Goal: Information Seeking & Learning: Check status

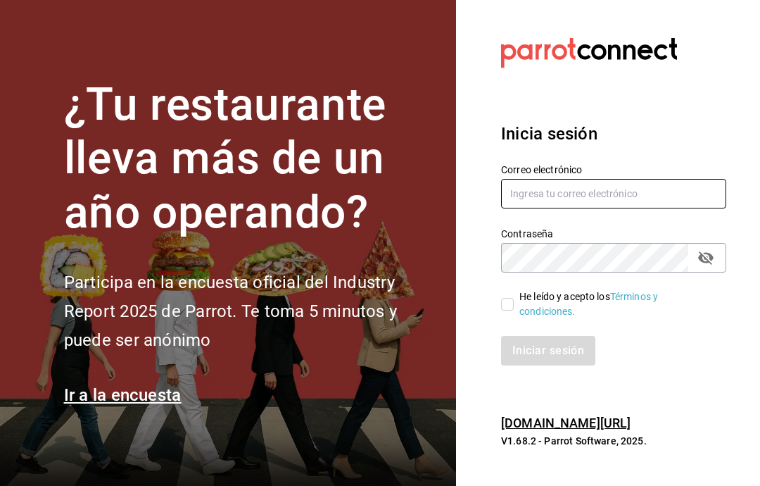
click at [679, 208] on input "text" at bounding box center [613, 194] width 225 height 30
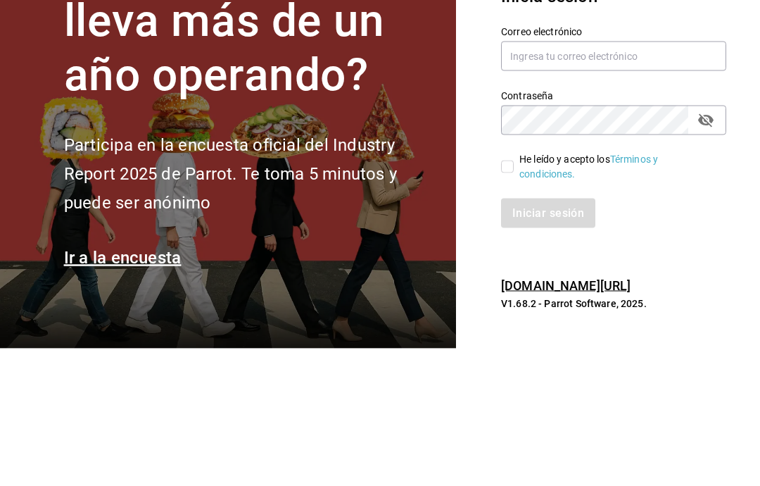
scroll to position [56, 0]
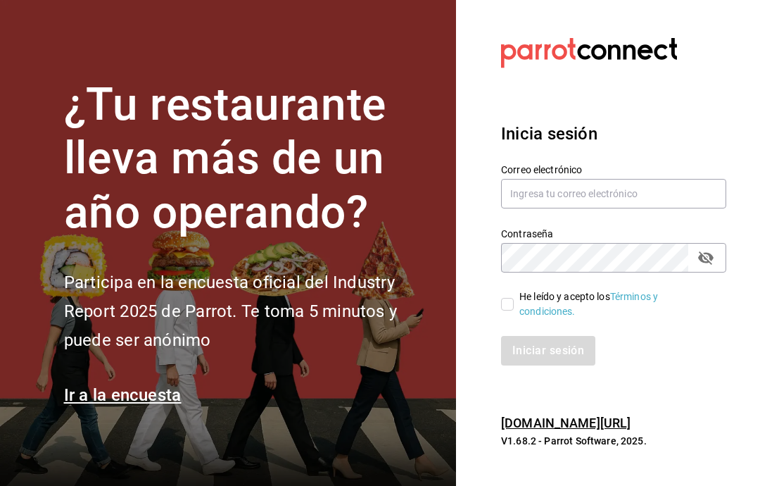
click at [508, 298] on input "He leído y acepto los Términos y condiciones." at bounding box center [507, 304] width 13 height 13
checkbox input "true"
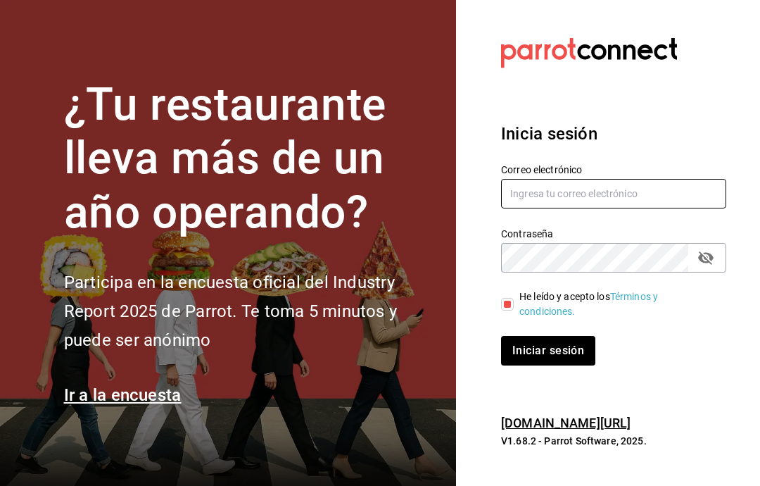
type input "[EMAIL_ADDRESS][DOMAIN_NAME]"
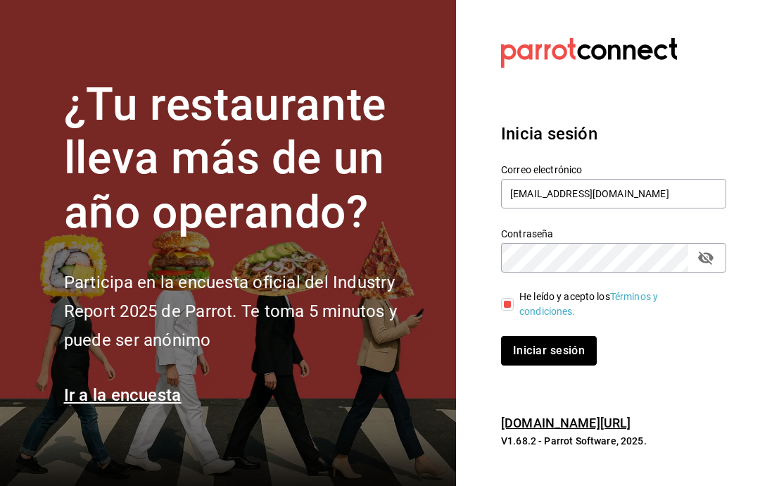
click at [583, 336] on button "Iniciar sesión" at bounding box center [549, 351] width 96 height 30
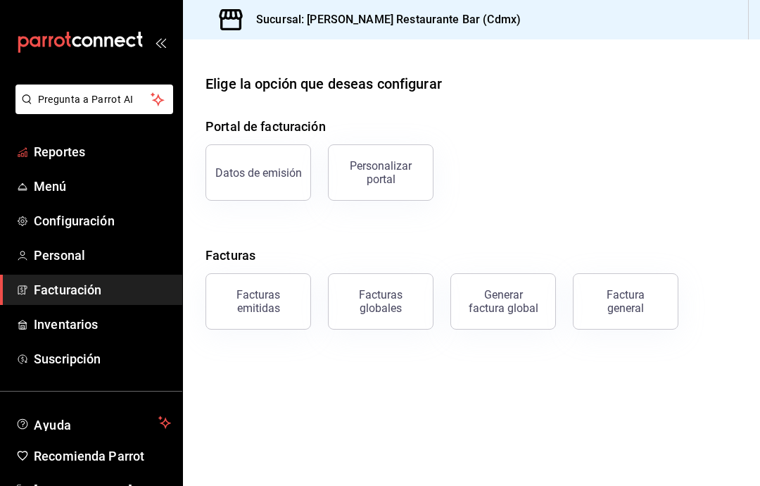
click at [81, 146] on span "Reportes" at bounding box center [102, 151] width 137 height 19
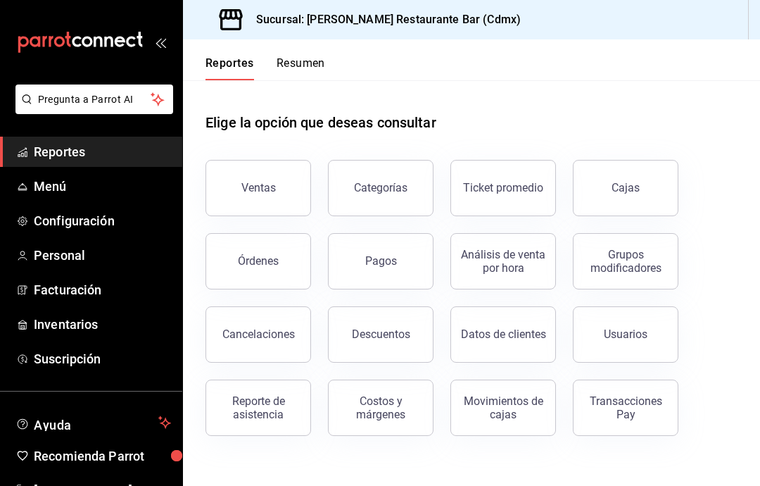
click at [63, 186] on span "Menú" at bounding box center [102, 186] width 137 height 19
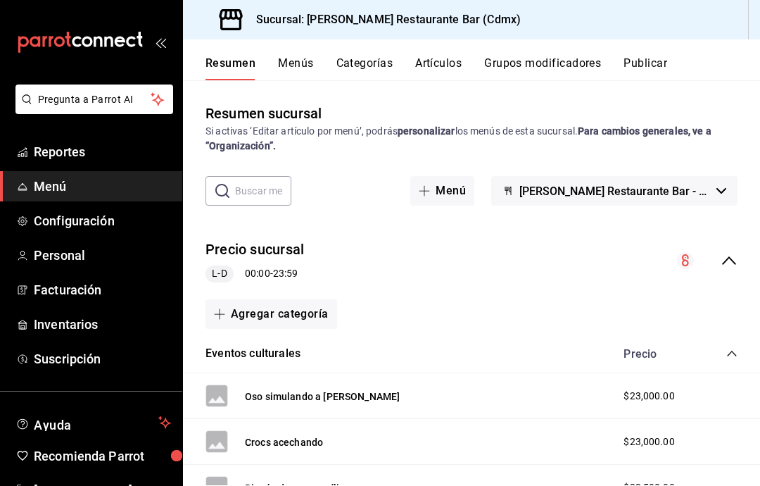
click at [87, 148] on span "Reportes" at bounding box center [102, 151] width 137 height 19
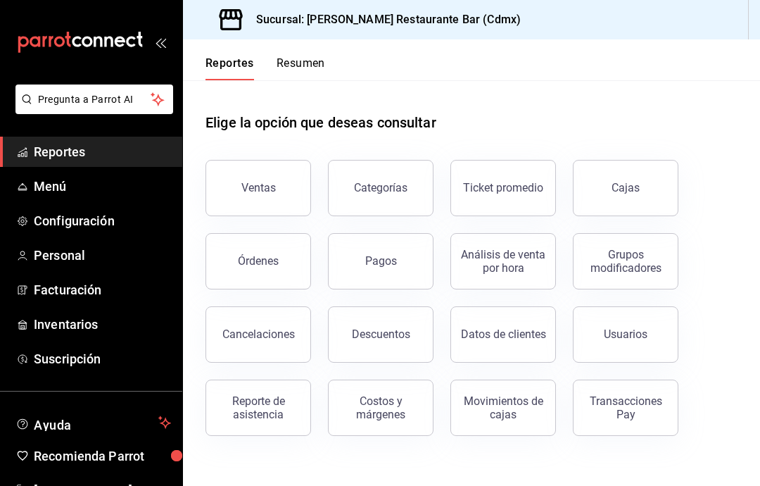
click at [328, 52] on header "Reportes Resumen" at bounding box center [471, 59] width 577 height 41
click at [296, 194] on button "Ventas" at bounding box center [258, 188] width 106 height 56
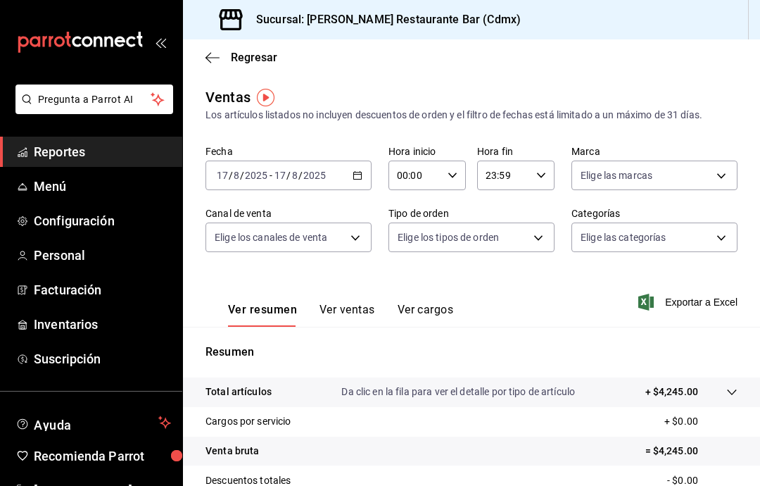
click at [111, 419] on span "Ayuda" at bounding box center [93, 422] width 119 height 17
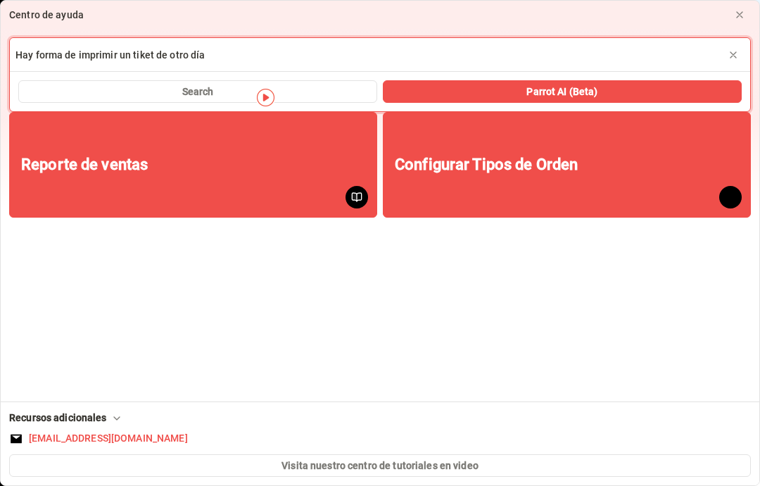
type input "Hay forma de imprimir un tiket de otro día"
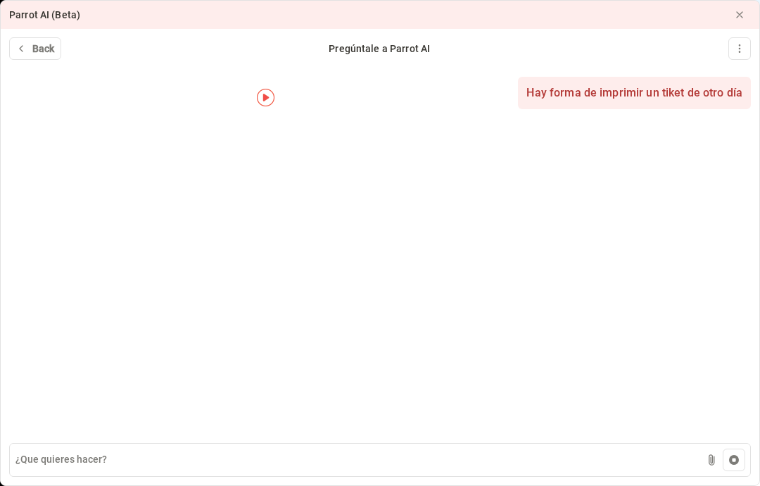
scroll to position [56, 0]
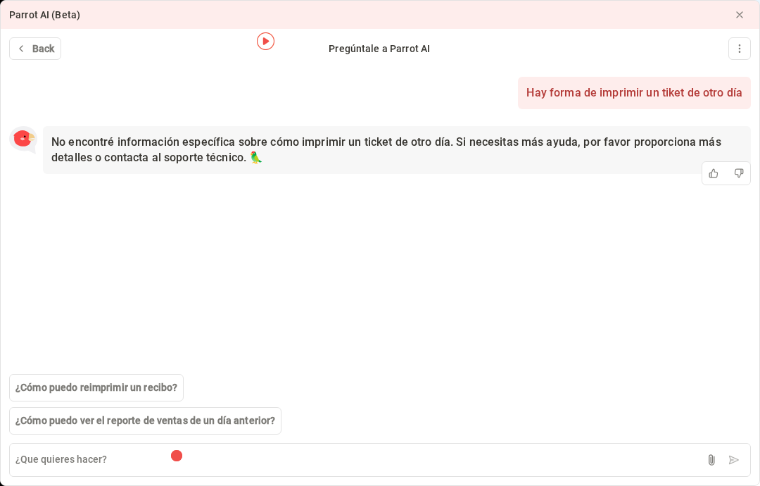
click at [168, 388] on span "¿Cómo puedo reimprimir un recibo?" at bounding box center [96, 387] width 162 height 15
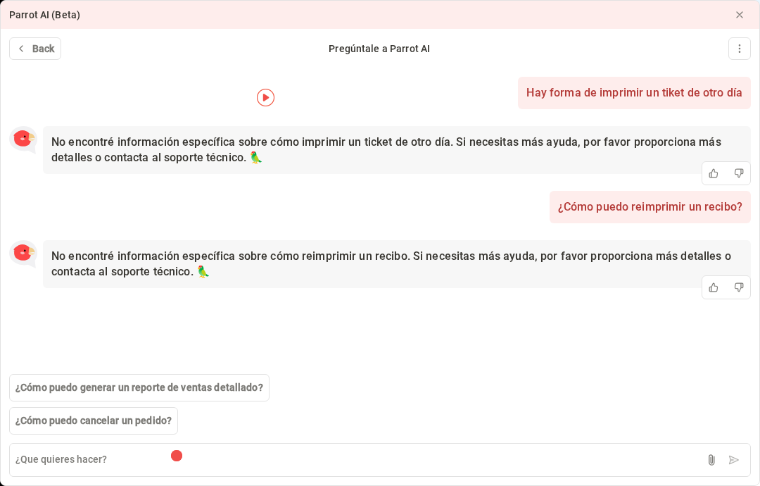
click at [750, 9] on button at bounding box center [739, 15] width 23 height 23
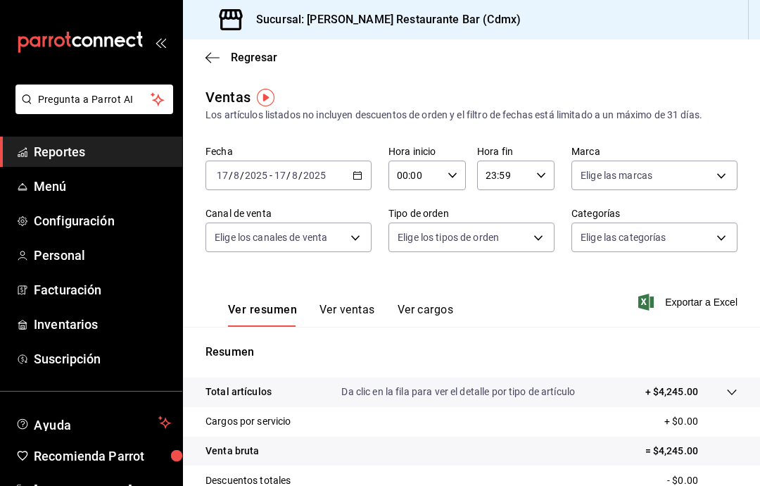
click at [85, 157] on span "Reportes" at bounding box center [102, 151] width 137 height 19
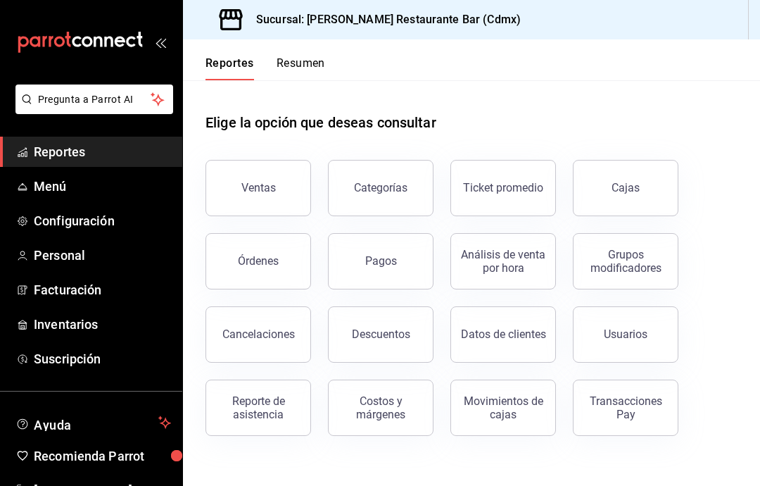
click at [409, 345] on button "Descuentos" at bounding box center [381, 334] width 106 height 56
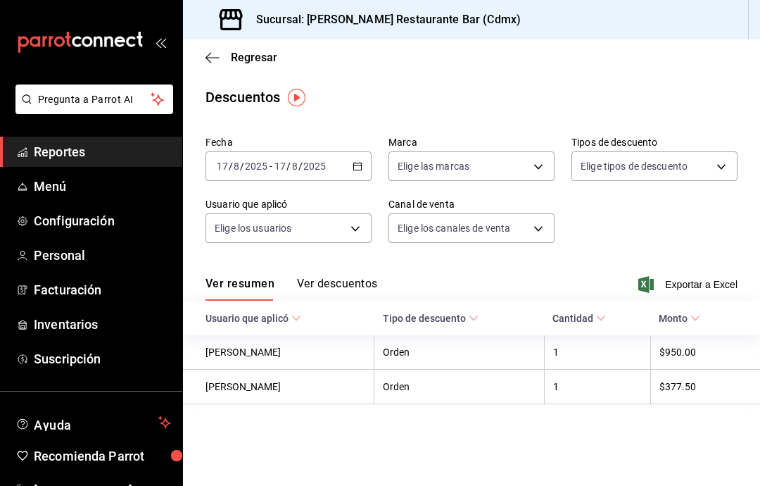
click at [360, 158] on div "[DATE] [DATE] - [DATE] [DATE]" at bounding box center [288, 166] width 166 height 30
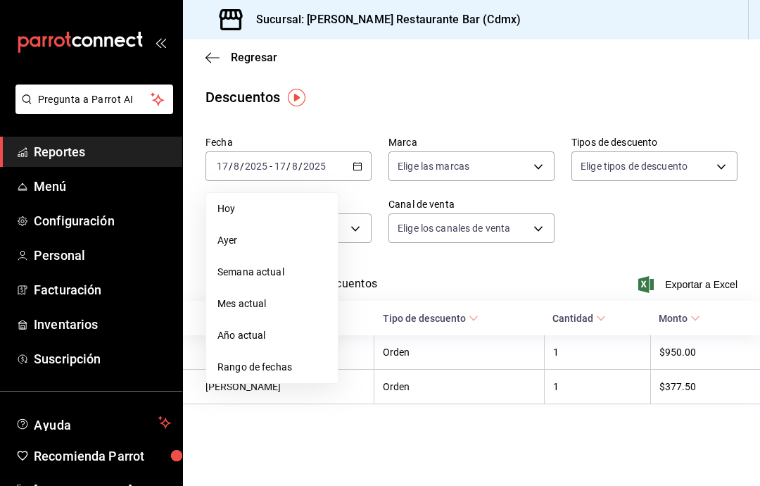
click at [299, 366] on span "Rango de fechas" at bounding box center [271, 367] width 109 height 15
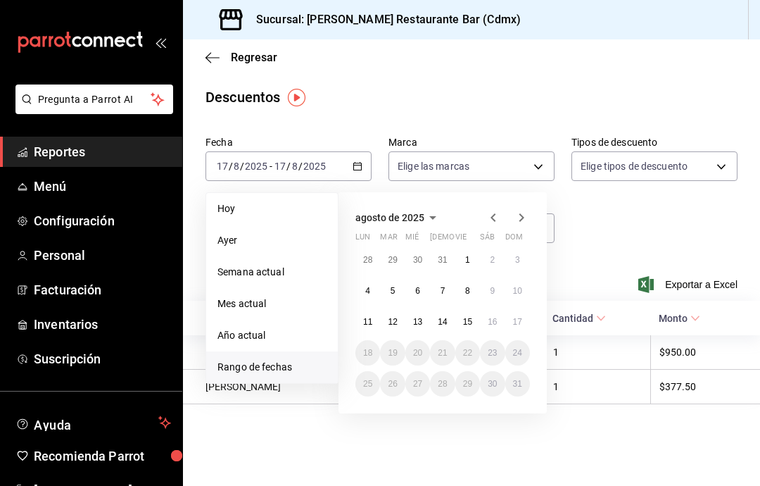
click at [497, 323] on abbr "16" at bounding box center [492, 322] width 9 height 10
click at [516, 321] on abbr "17" at bounding box center [517, 322] width 9 height 10
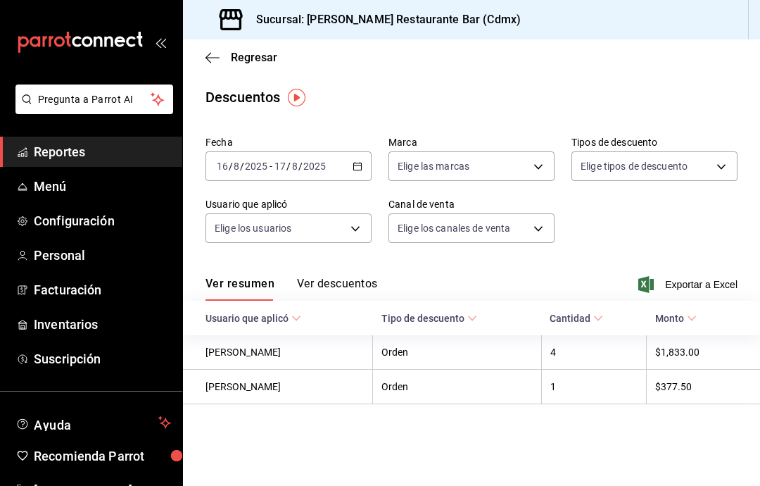
click at [277, 386] on th "[PERSON_NAME]" at bounding box center [278, 386] width 190 height 34
click at [239, 393] on th "[PERSON_NAME]" at bounding box center [278, 386] width 190 height 34
click at [249, 388] on th "[PERSON_NAME]" at bounding box center [278, 386] width 190 height 34
click at [362, 287] on button "Ver descuentos" at bounding box center [337, 289] width 80 height 24
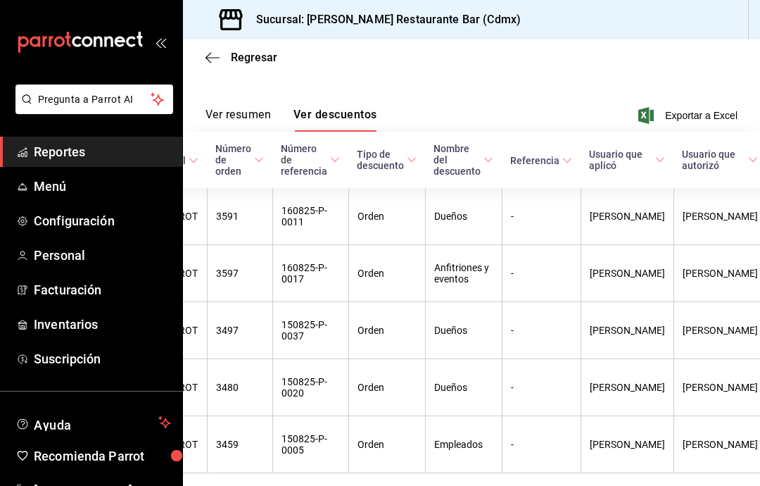
scroll to position [0, 195]
click at [704, 123] on span "Exportar a Excel" at bounding box center [689, 115] width 96 height 17
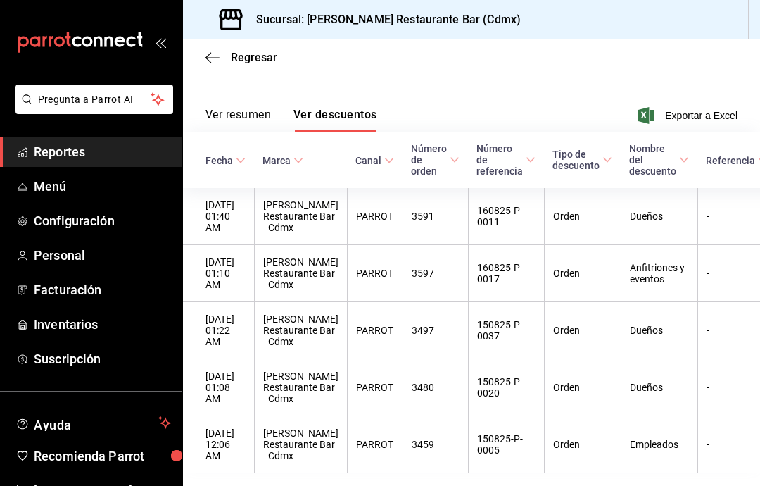
scroll to position [0, 1]
click at [657, 143] on span "Nombre del descuento" at bounding box center [658, 160] width 60 height 34
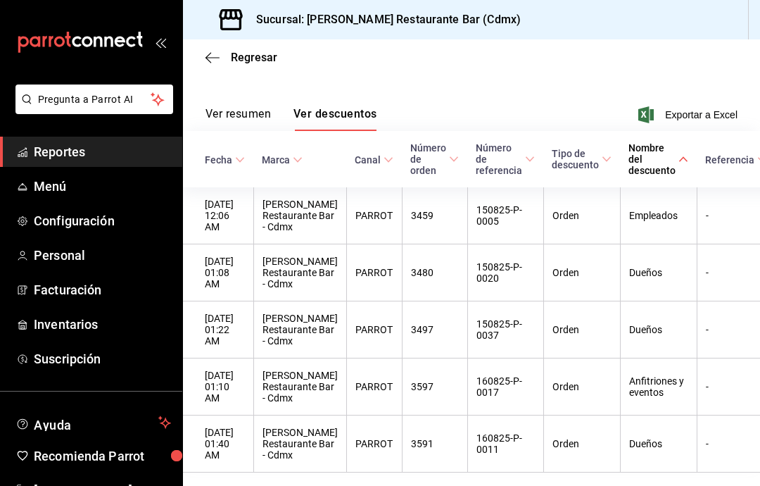
scroll to position [169, 0]
click at [108, 317] on span "Inventarios" at bounding box center [102, 324] width 137 height 19
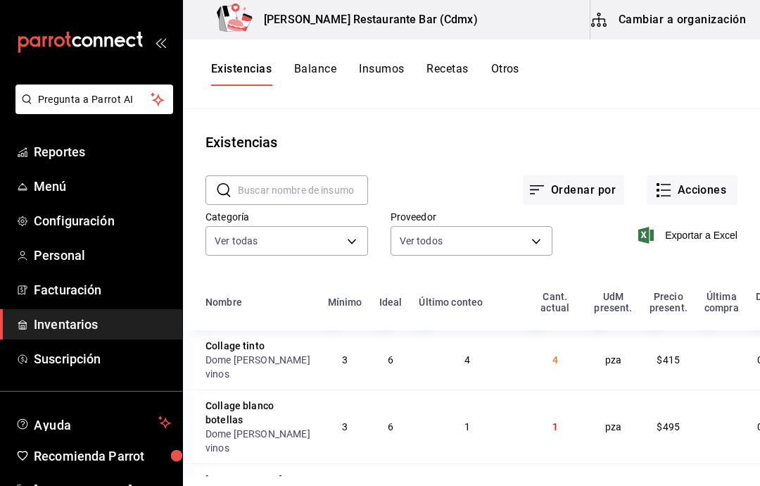
click at [108, 153] on span "Reportes" at bounding box center [102, 151] width 137 height 19
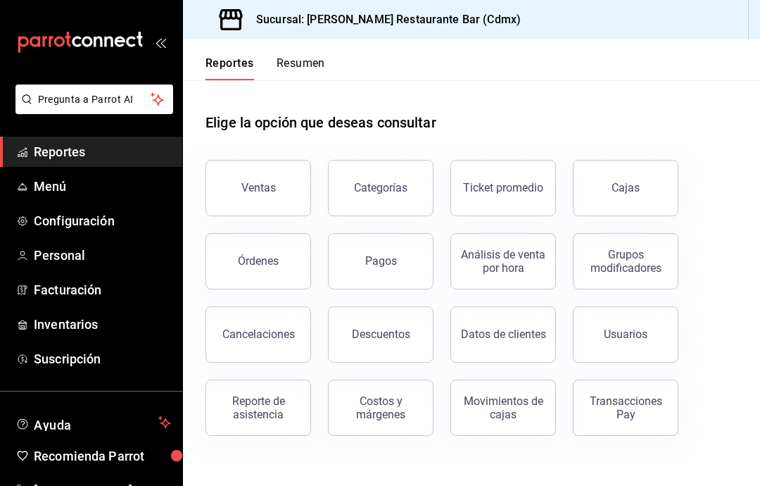
click at [331, 57] on header "Reportes Resumen" at bounding box center [471, 59] width 577 height 41
click at [311, 42] on div "Reportes Resumen" at bounding box center [254, 59] width 142 height 41
click at [298, 58] on button "Resumen" at bounding box center [301, 68] width 49 height 24
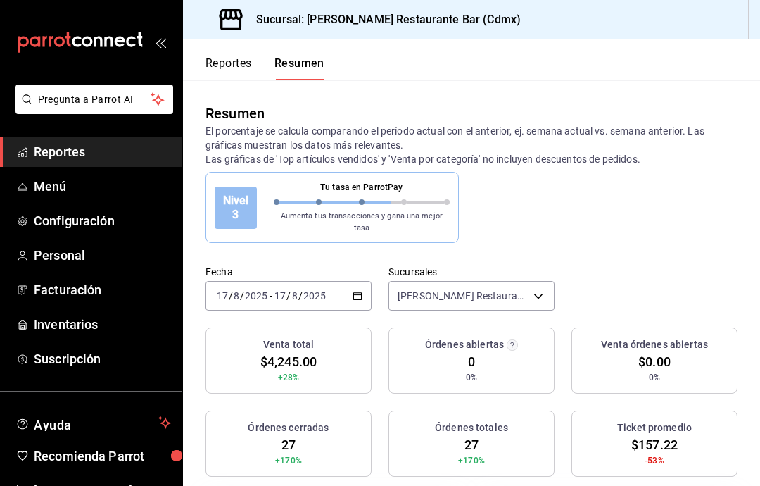
click at [350, 284] on div "[DATE] [DATE] - [DATE] [DATE]" at bounding box center [288, 296] width 166 height 30
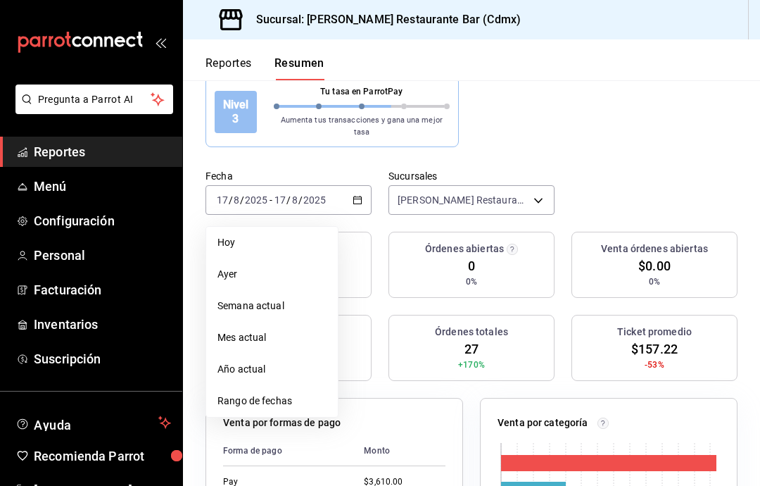
scroll to position [184, 0]
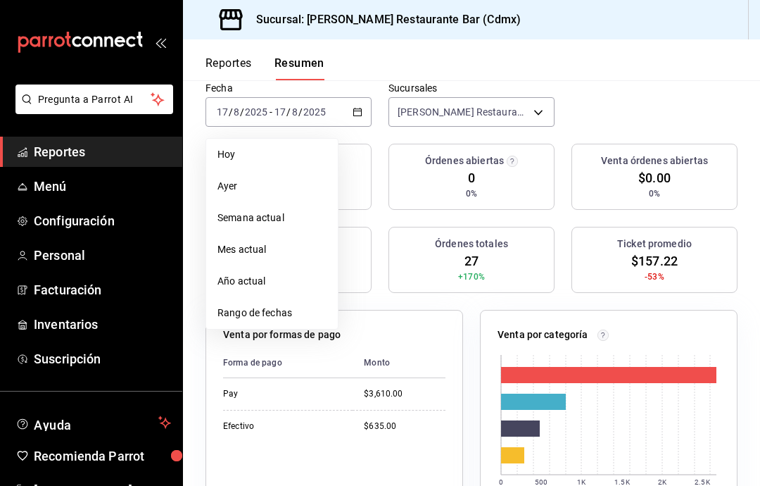
click at [297, 305] on span "Rango de fechas" at bounding box center [271, 312] width 109 height 15
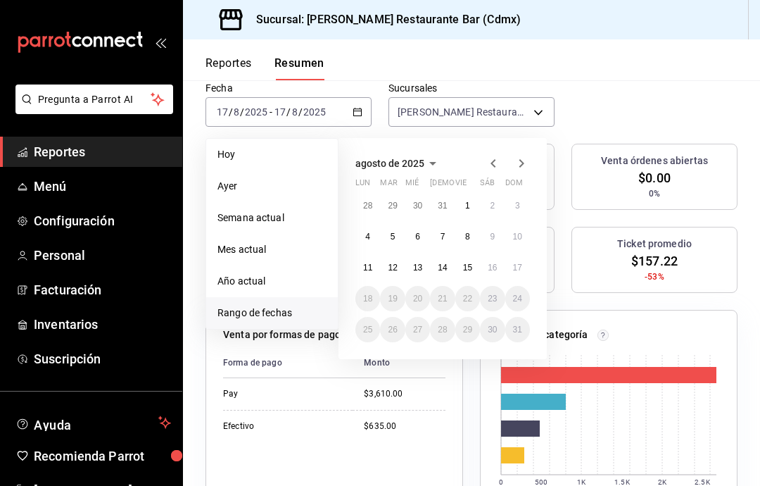
click at [495, 255] on button "16" at bounding box center [492, 267] width 25 height 25
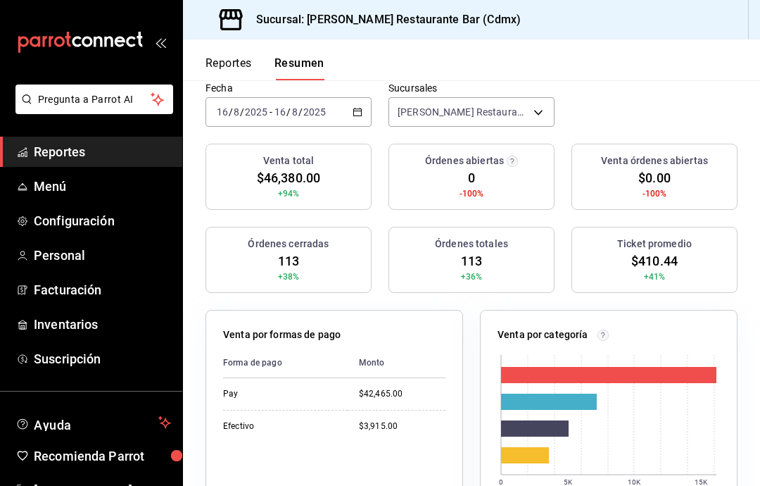
click at [542, 104] on body "Pregunta a Parrot AI Reportes Menú Configuración Personal Facturación Inventari…" at bounding box center [380, 243] width 760 height 486
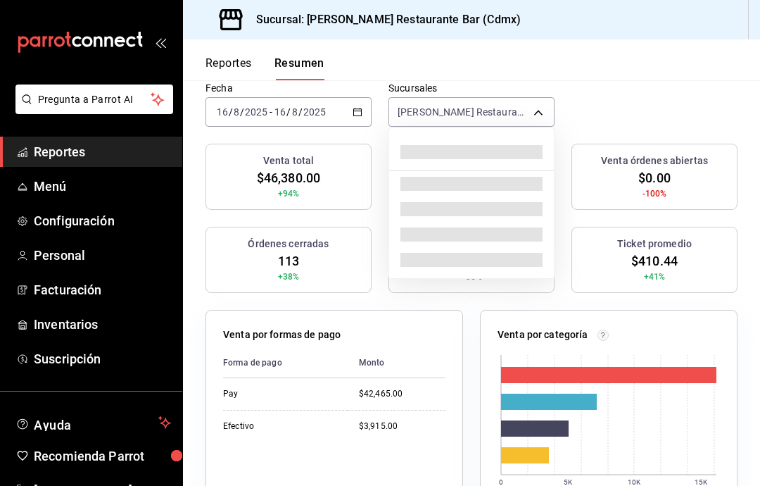
click at [540, 99] on div at bounding box center [380, 243] width 760 height 486
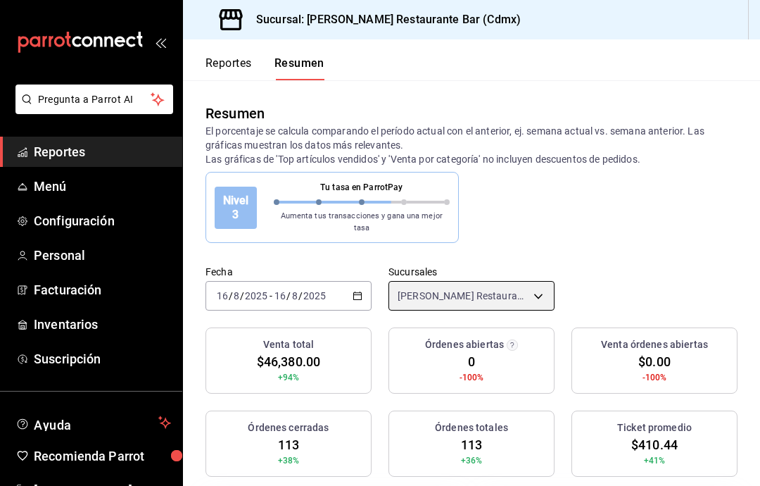
scroll to position [0, 0]
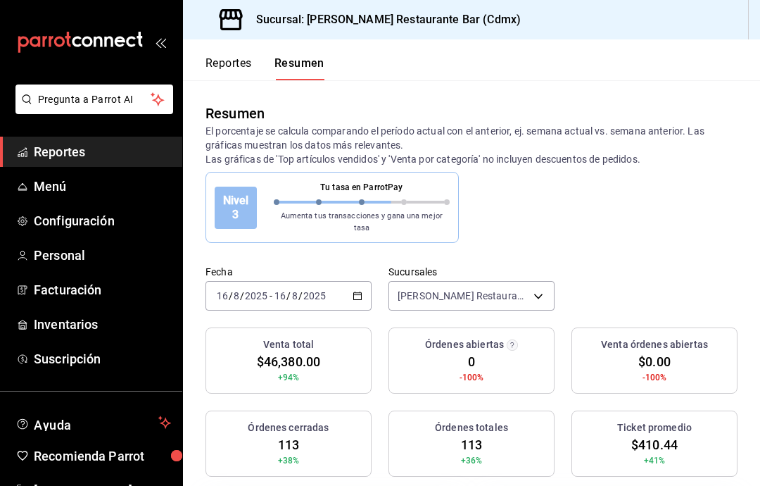
click at [244, 56] on button "Reportes" at bounding box center [228, 68] width 46 height 24
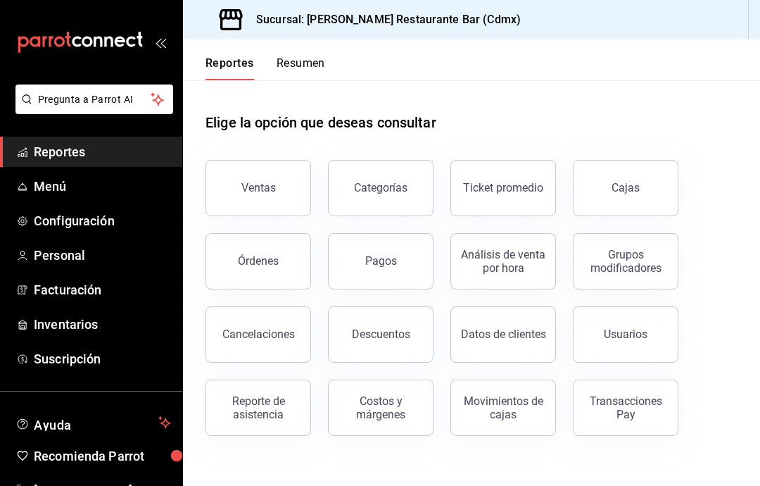
click at [509, 415] on div "Movimientos de cajas" at bounding box center [502, 407] width 87 height 27
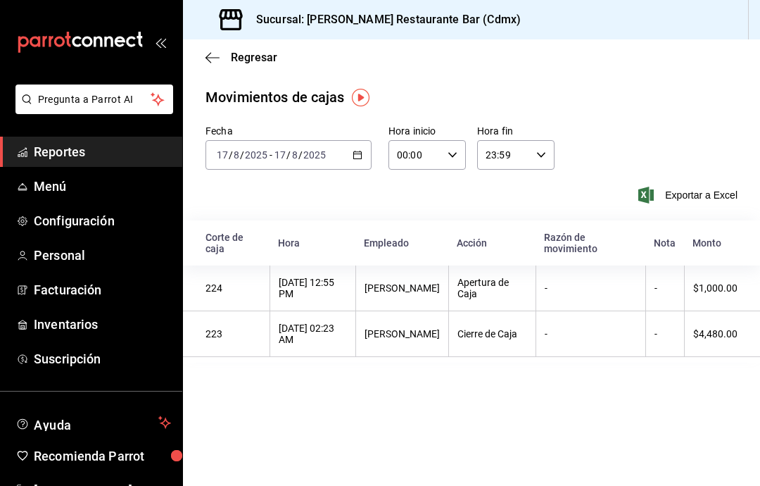
click at [360, 155] on icon "button" at bounding box center [358, 155] width 10 height 10
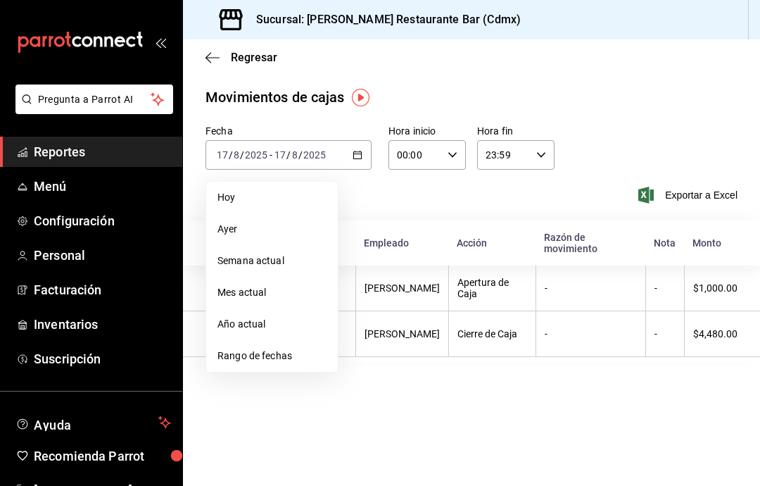
click at [313, 355] on span "Rango de fechas" at bounding box center [271, 355] width 109 height 15
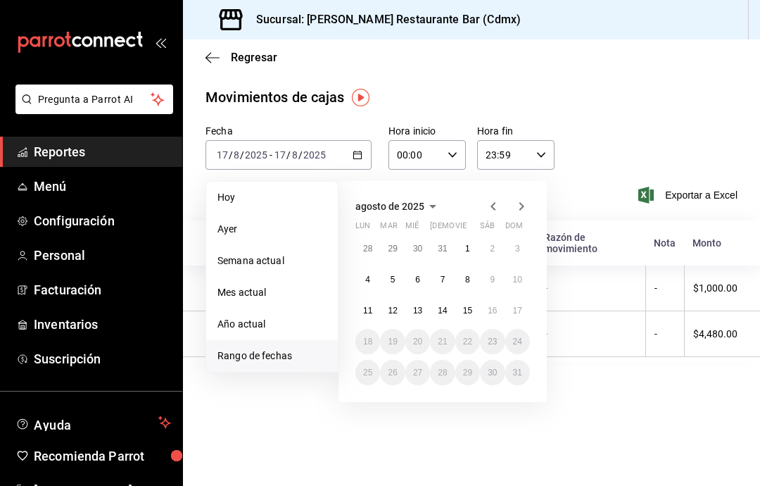
click at [495, 306] on abbr "16" at bounding box center [492, 310] width 9 height 10
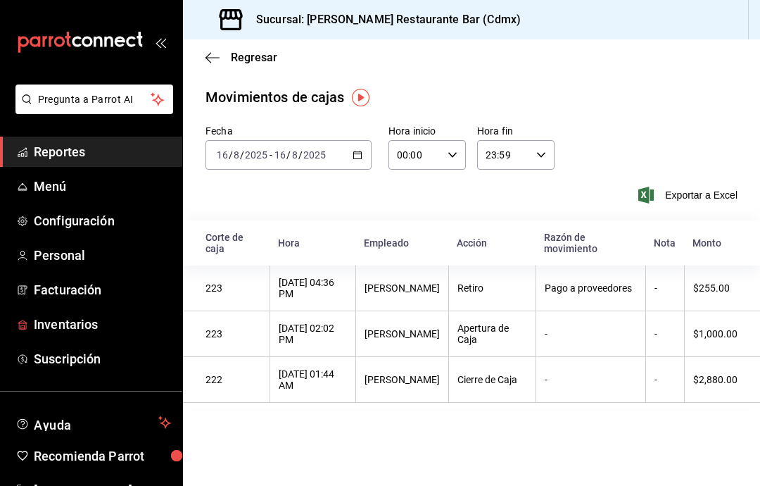
click at [82, 329] on span "Inventarios" at bounding box center [102, 324] width 137 height 19
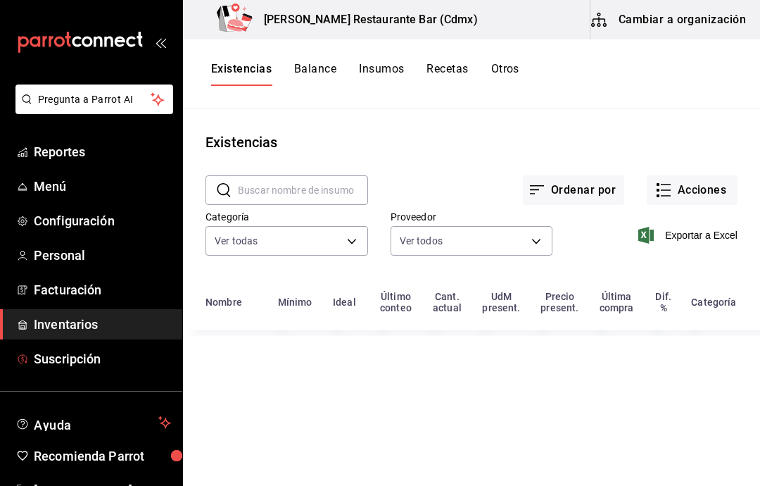
click at [82, 350] on span "Suscripción" at bounding box center [102, 358] width 137 height 19
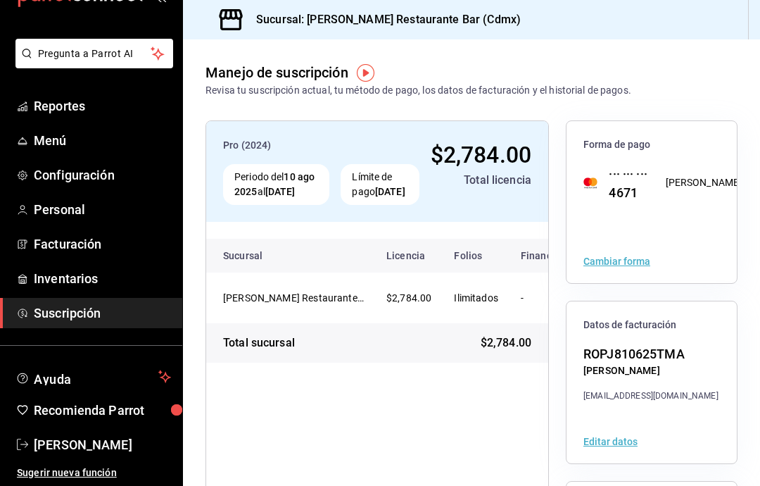
scroll to position [46, 0]
click at [108, 184] on link "Configuración" at bounding box center [91, 175] width 182 height 30
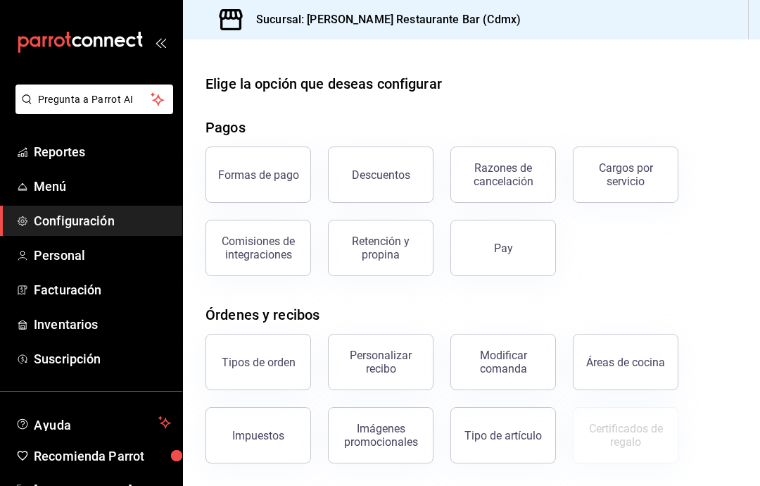
click at [388, 146] on button "Descuentos" at bounding box center [381, 174] width 106 height 56
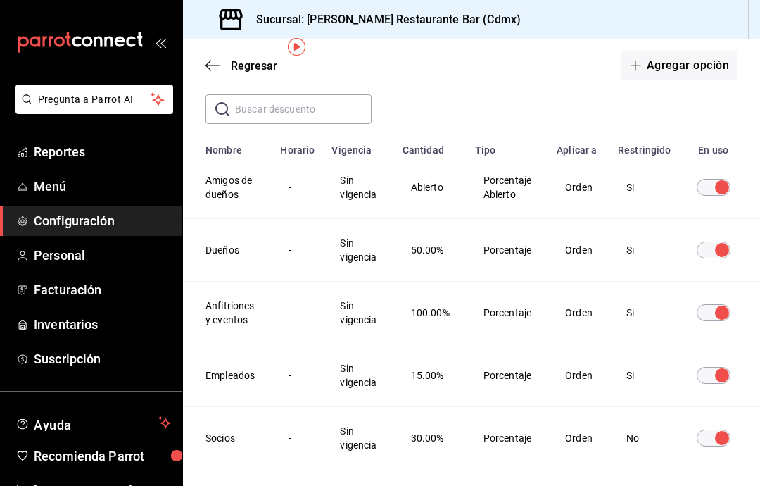
scroll to position [67, 0]
click at [224, 70] on span "Regresar" at bounding box center [241, 65] width 72 height 13
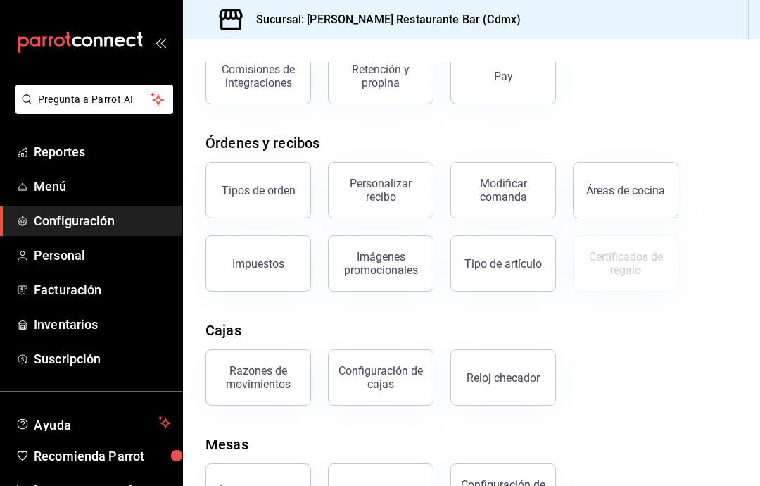
scroll to position [56, 0]
click at [91, 269] on link "Personal" at bounding box center [91, 255] width 182 height 30
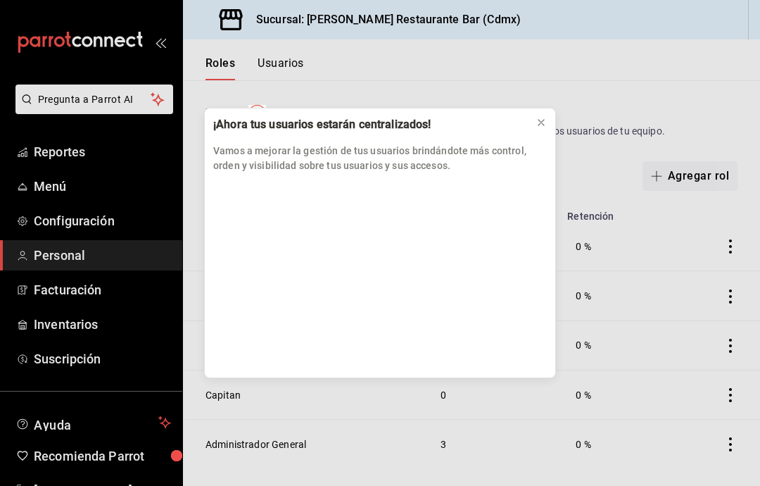
click at [536, 120] on icon at bounding box center [540, 122] width 11 height 11
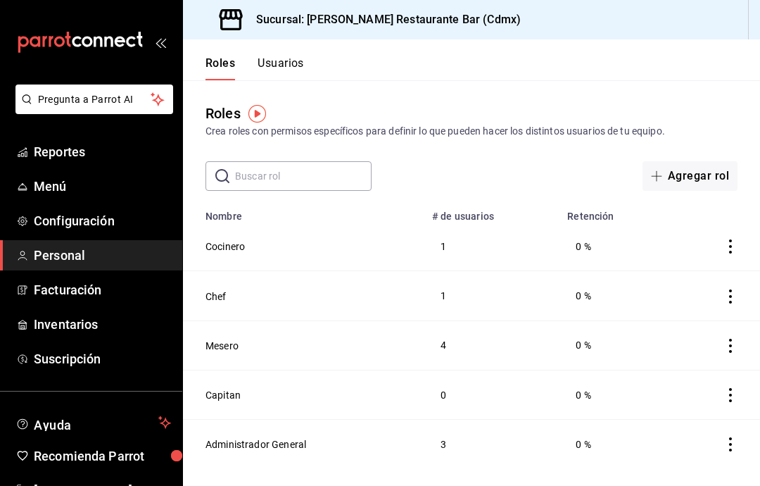
click at [101, 350] on span "Suscripción" at bounding box center [102, 358] width 137 height 19
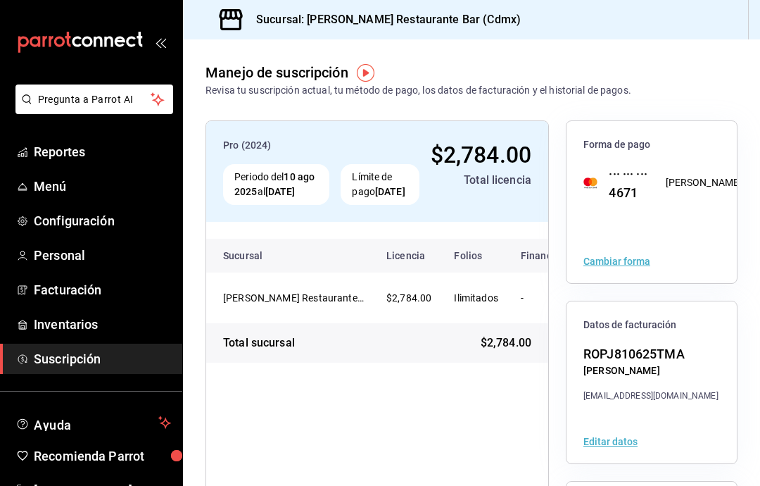
click at [125, 153] on span "Reportes" at bounding box center [102, 151] width 137 height 19
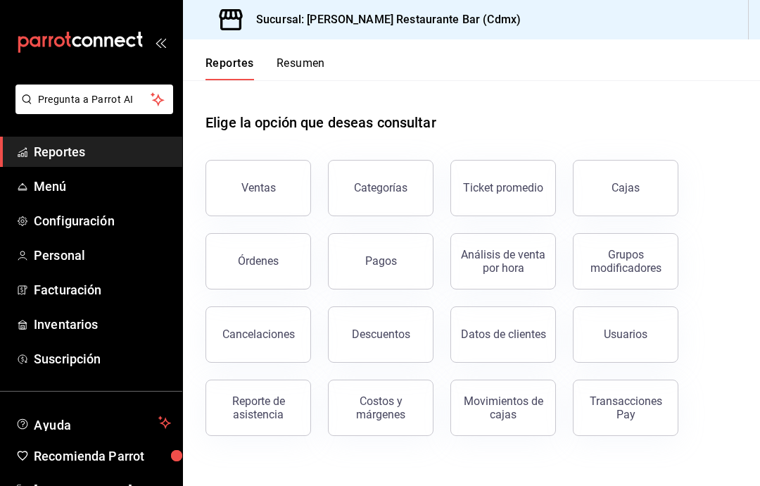
click at [276, 196] on button "Ventas" at bounding box center [258, 188] width 106 height 56
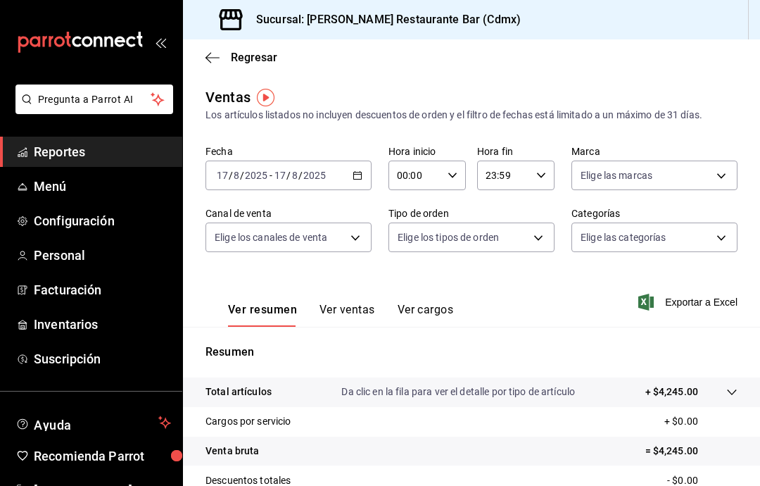
click at [532, 237] on body "Pregunta a Parrot AI Reportes Menú Configuración Personal Facturación Inventari…" at bounding box center [380, 243] width 760 height 486
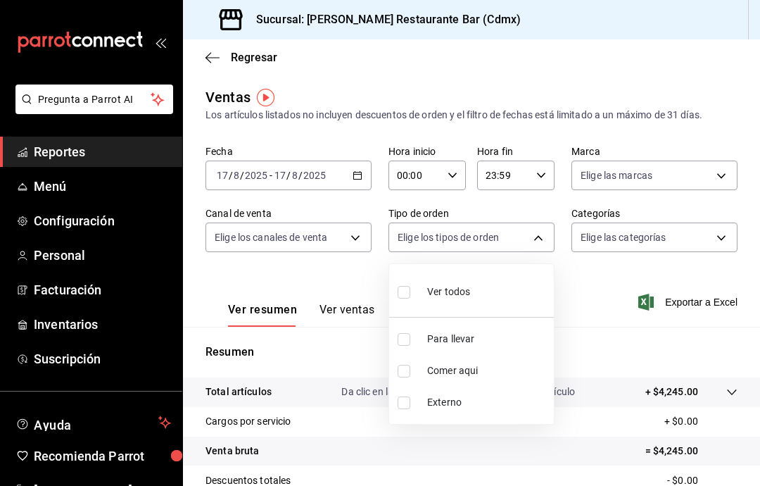
click at [542, 238] on div at bounding box center [380, 243] width 760 height 486
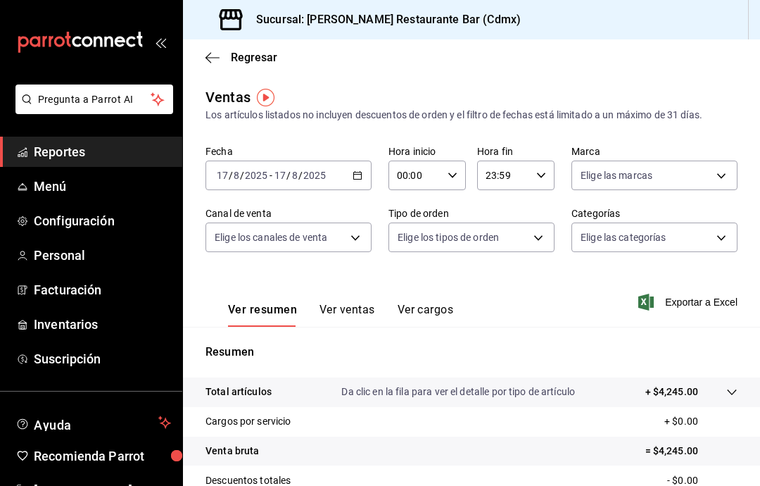
click at [705, 239] on body "Pregunta a Parrot AI Reportes Menú Configuración Personal Facturación Inventari…" at bounding box center [380, 243] width 760 height 486
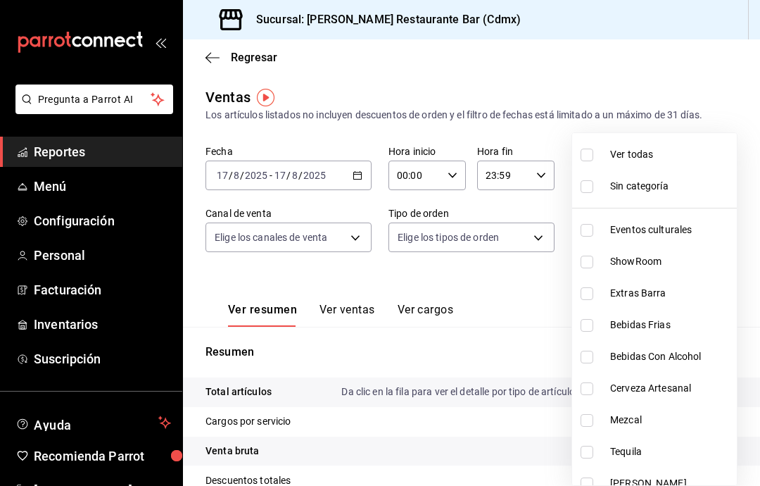
click at [353, 237] on div at bounding box center [380, 243] width 760 height 486
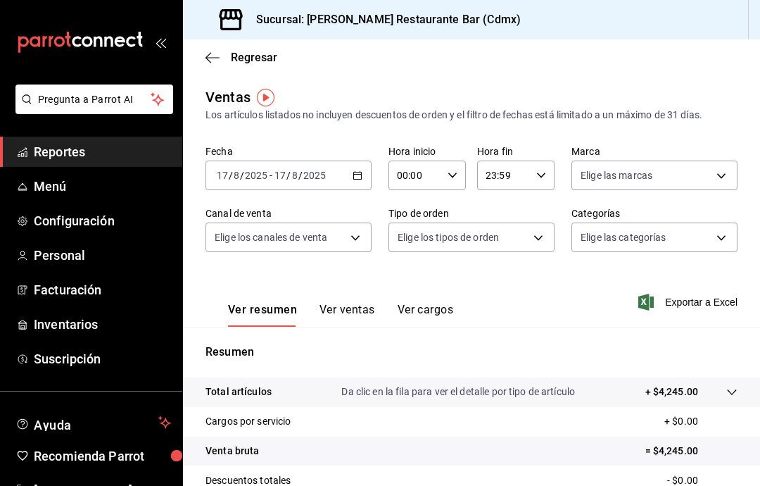
click at [345, 240] on body "Pregunta a Parrot AI Reportes Menú Configuración Personal Facturación Inventari…" at bounding box center [380, 243] width 760 height 486
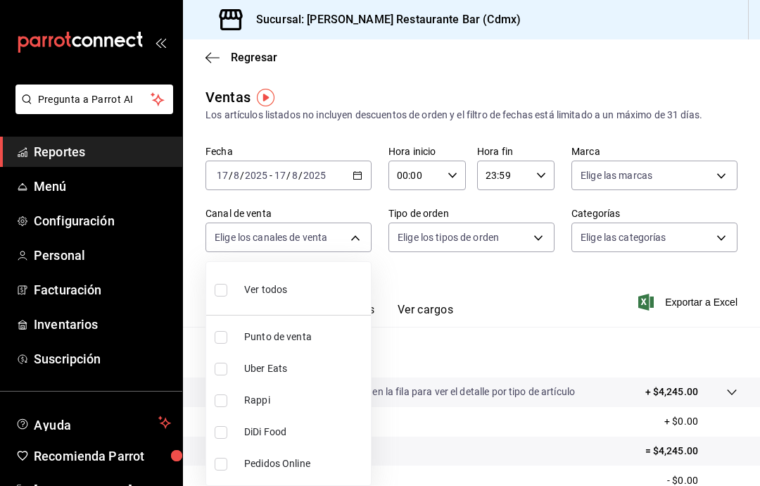
click at [721, 179] on div at bounding box center [380, 243] width 760 height 486
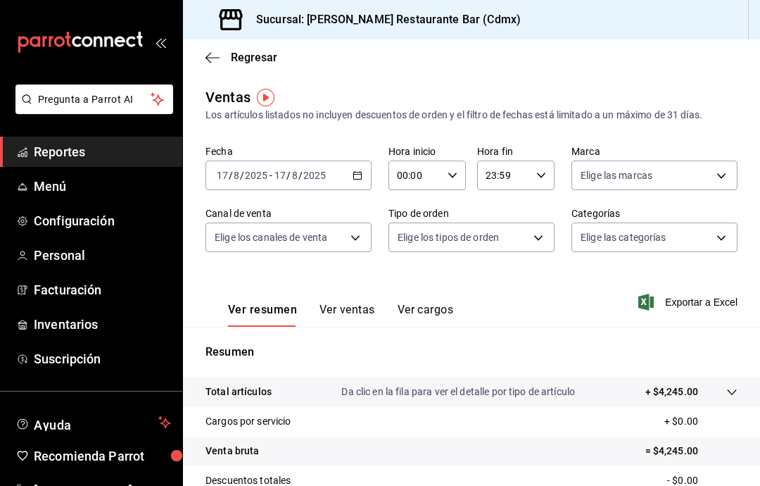
click at [718, 174] on body "Pregunta a Parrot AI Reportes Menú Configuración Personal Facturación Inventari…" at bounding box center [380, 243] width 760 height 486
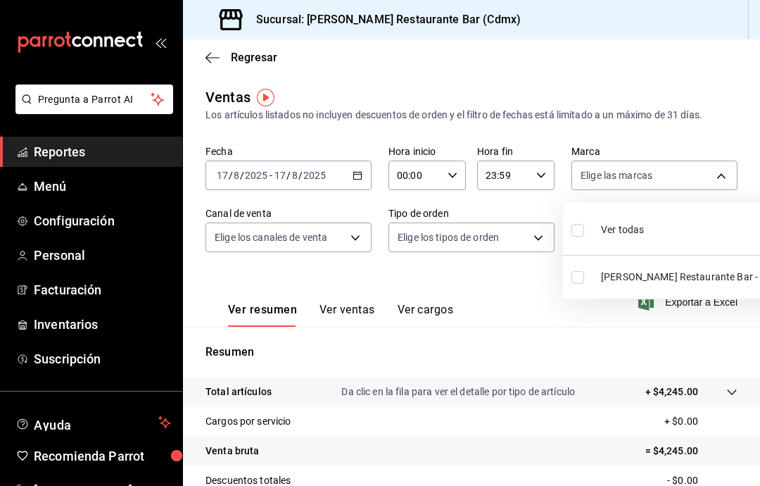
click at [729, 170] on div at bounding box center [380, 243] width 760 height 486
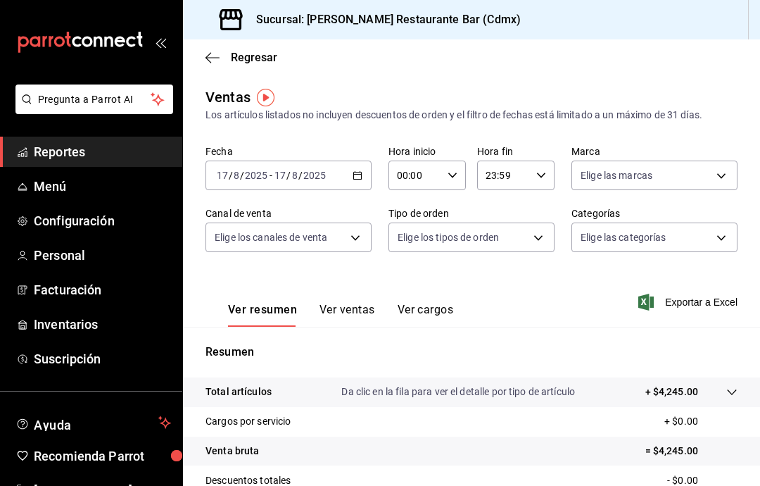
click at [355, 175] on \(Stroke\) "button" at bounding box center [358, 174] width 8 height 1
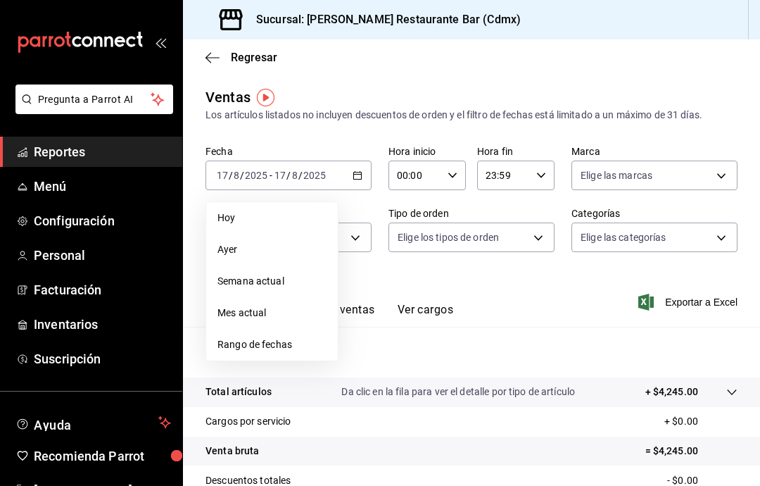
click at [302, 351] on span "Rango de fechas" at bounding box center [271, 344] width 109 height 15
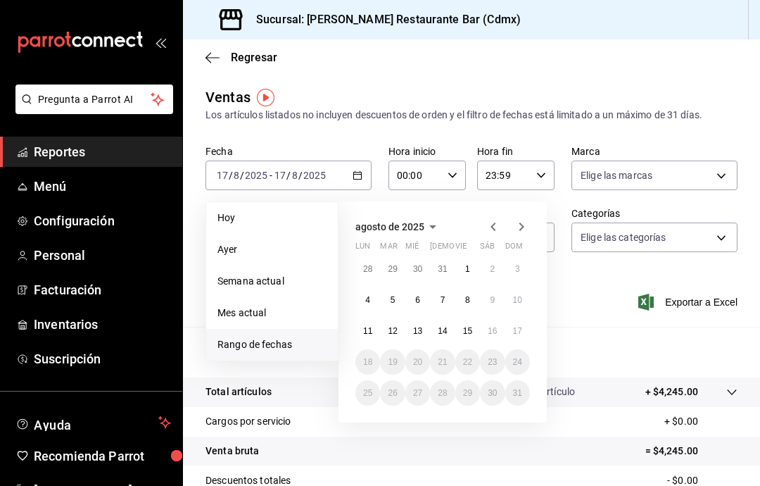
click at [493, 328] on abbr "16" at bounding box center [492, 331] width 9 height 10
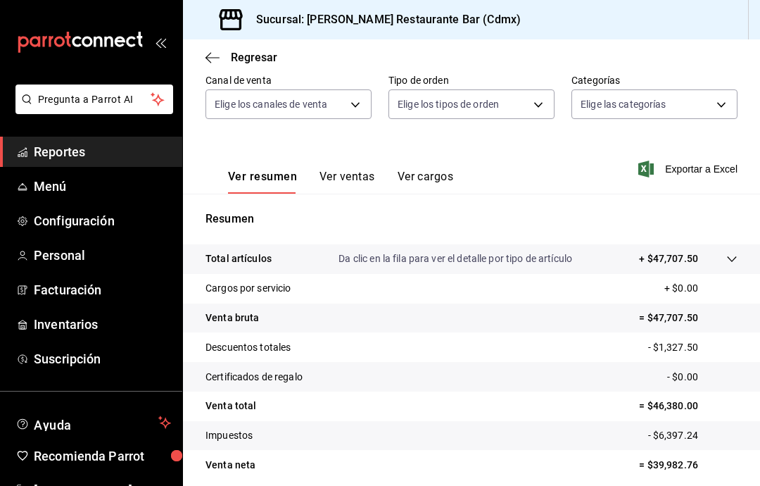
scroll to position [132, 0]
click at [361, 180] on button "Ver ventas" at bounding box center [347, 182] width 56 height 24
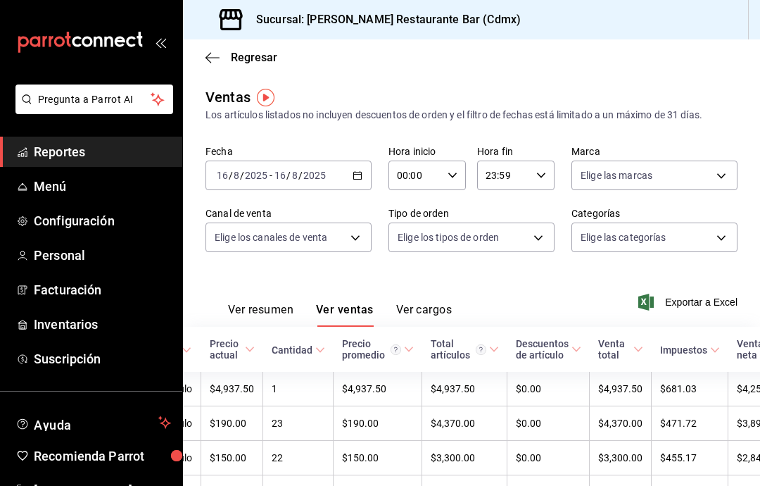
scroll to position [0, 221]
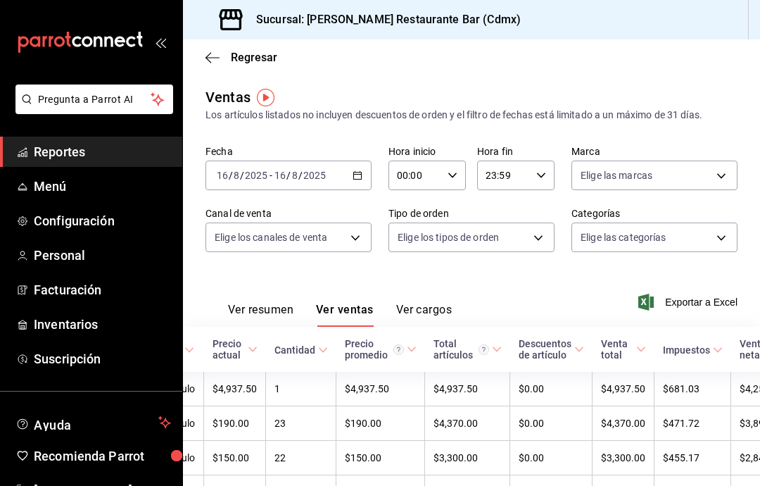
click at [524, 356] on div "Descuentos de artículo" at bounding box center [545, 349] width 53 height 23
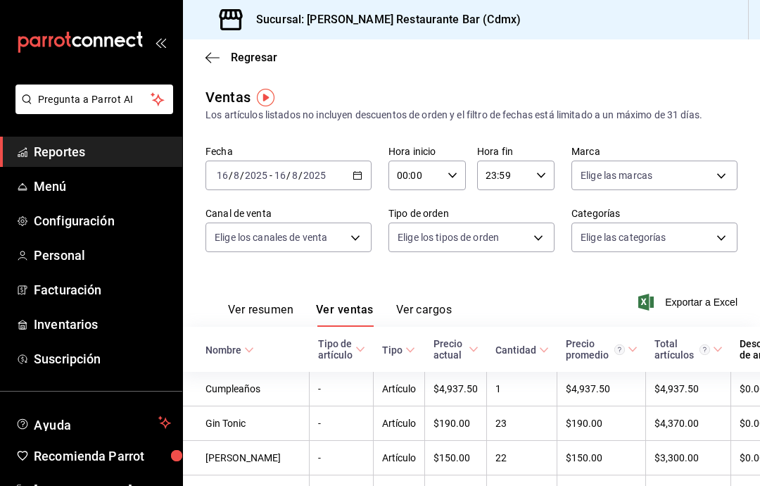
scroll to position [0, 0]
